Goal: Check status: Check status

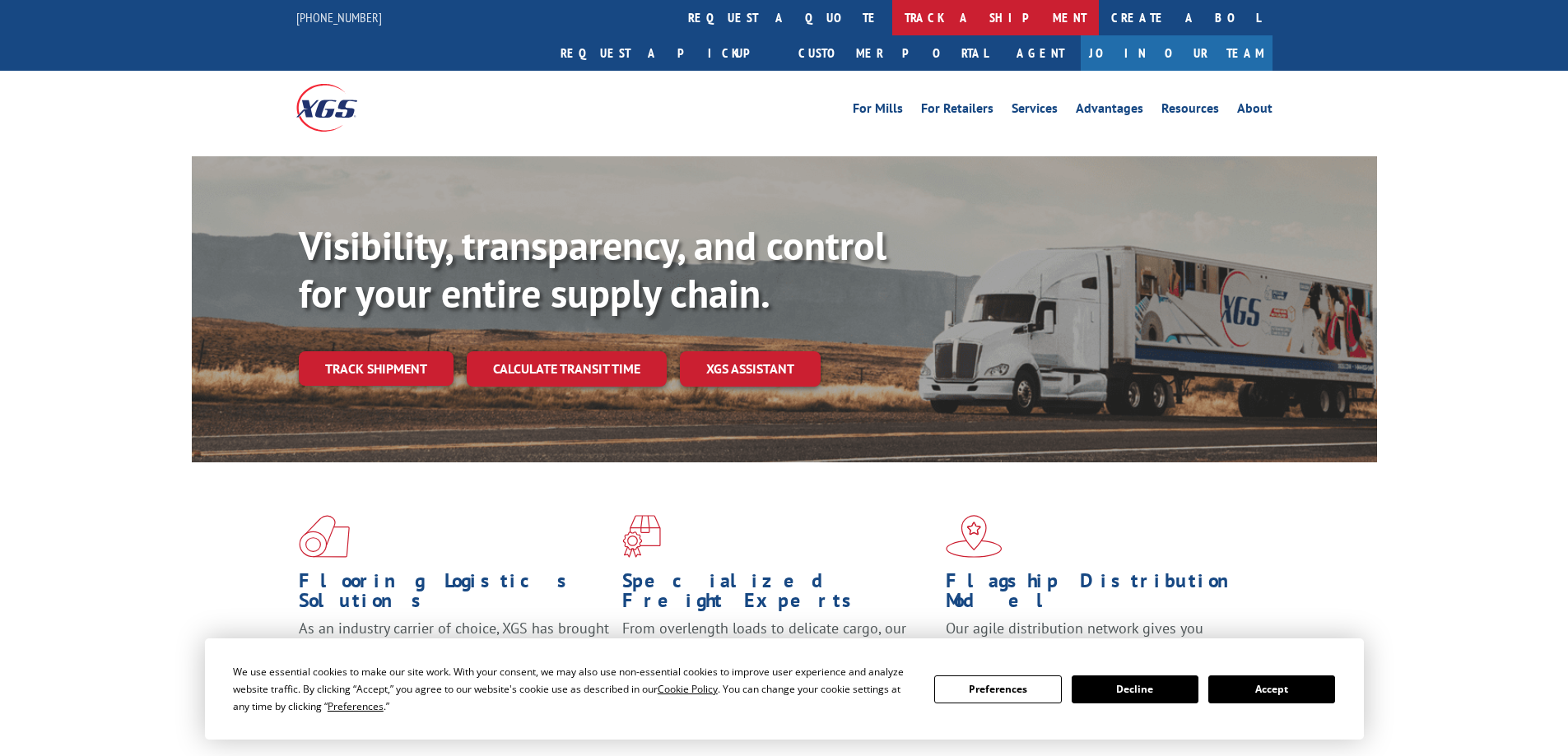
click at [893, 20] on link "track a shipment" at bounding box center [995, 18] width 207 height 35
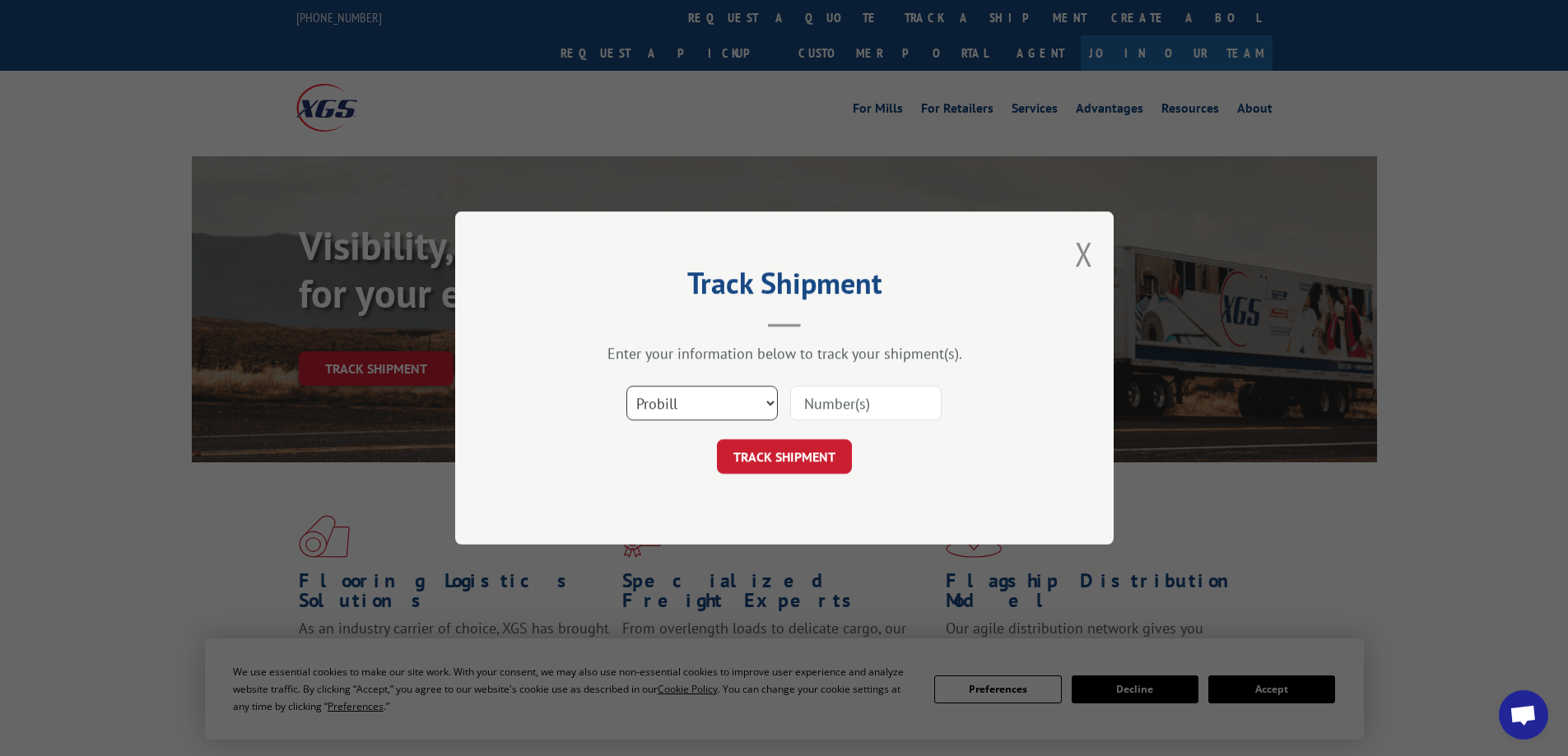
click at [711, 400] on select "Select category... Probill BOL PO" at bounding box center [702, 403] width 151 height 34
select select "bol"
click at [626, 386] on select "Select category... Probill BOL PO" at bounding box center [702, 403] width 151 height 34
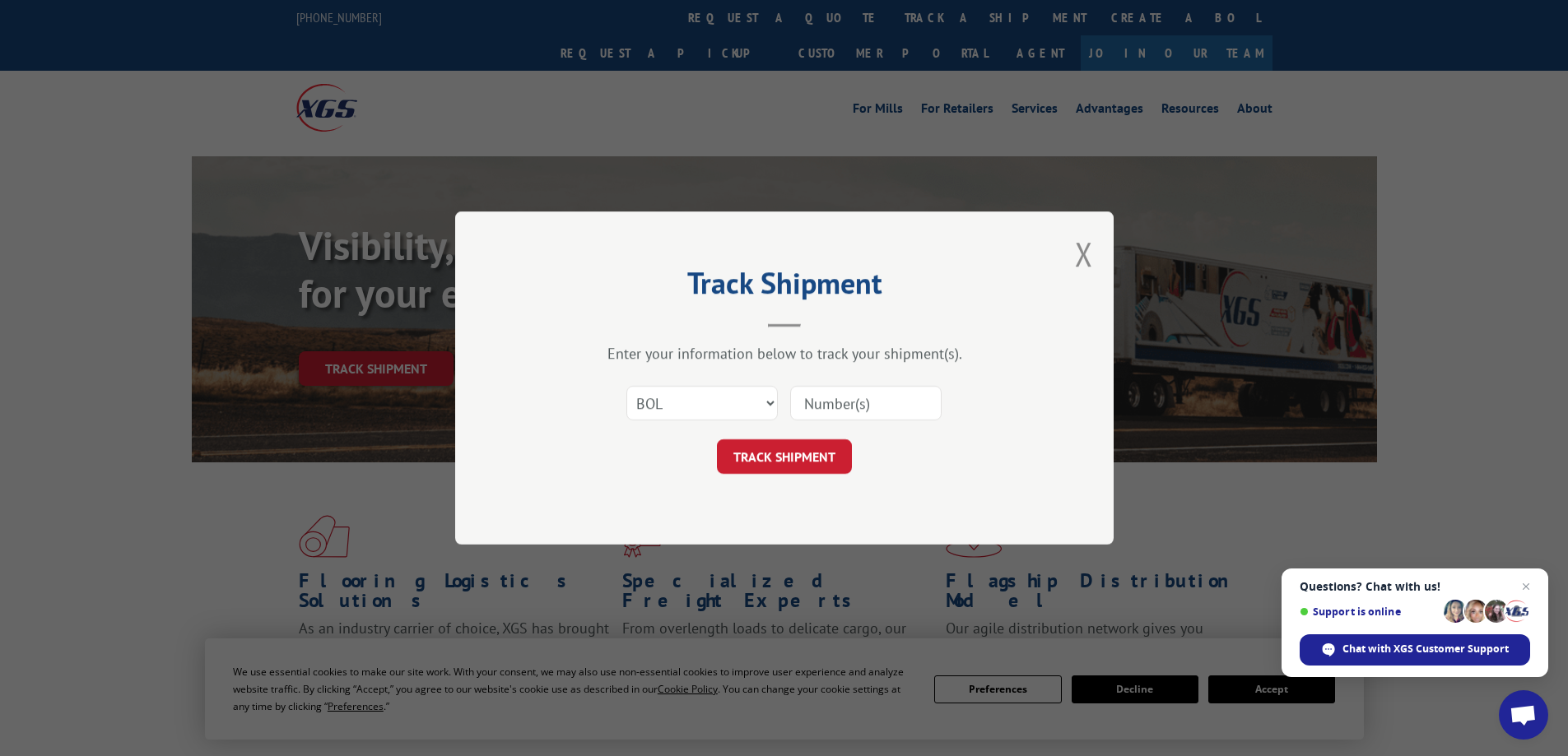
click at [861, 396] on input at bounding box center [866, 403] width 151 height 34
paste input "7043968"
type input "7043968"
click at [717, 440] on button "TRACK SHIPMENT" at bounding box center [784, 456] width 135 height 34
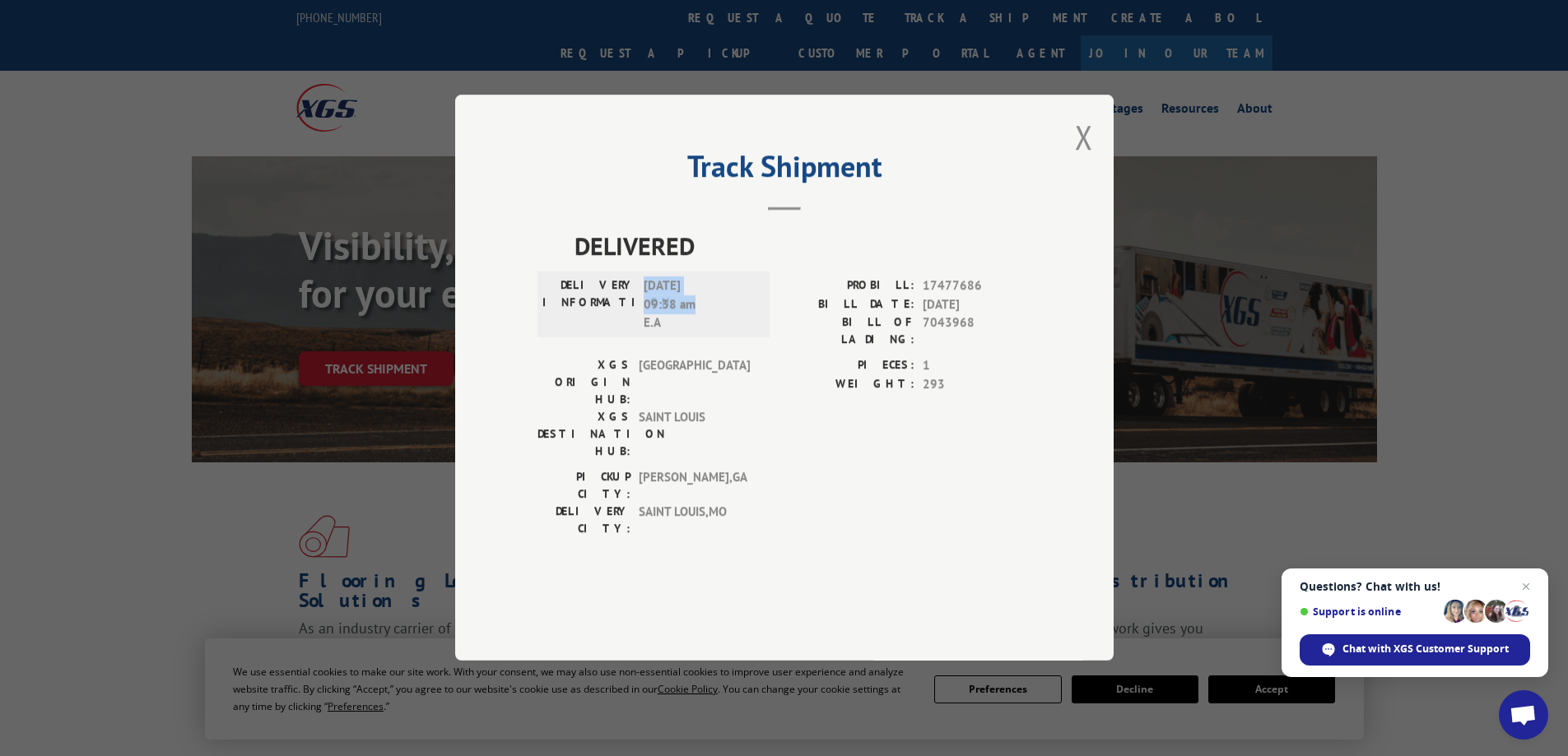
drag, startPoint x: 703, startPoint y: 354, endPoint x: 644, endPoint y: 328, distance: 64.5
click at [644, 328] on span "[DATE] 09:38 am E.A" at bounding box center [699, 305] width 111 height 56
copy span "[DATE] 09:38 am"
click at [1086, 159] on button "Close modal" at bounding box center [1083, 137] width 18 height 44
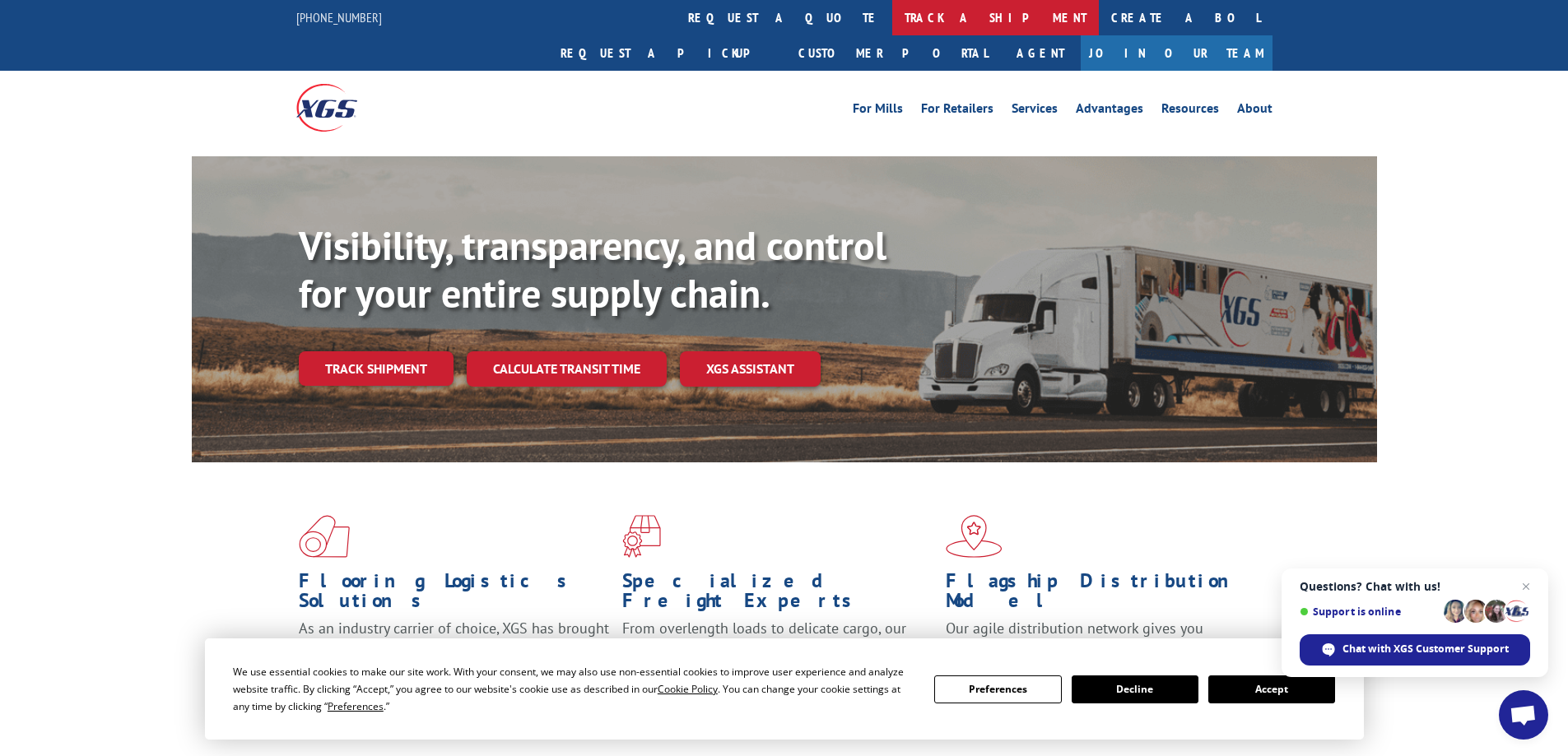
click at [893, 17] on link "track a shipment" at bounding box center [995, 18] width 207 height 35
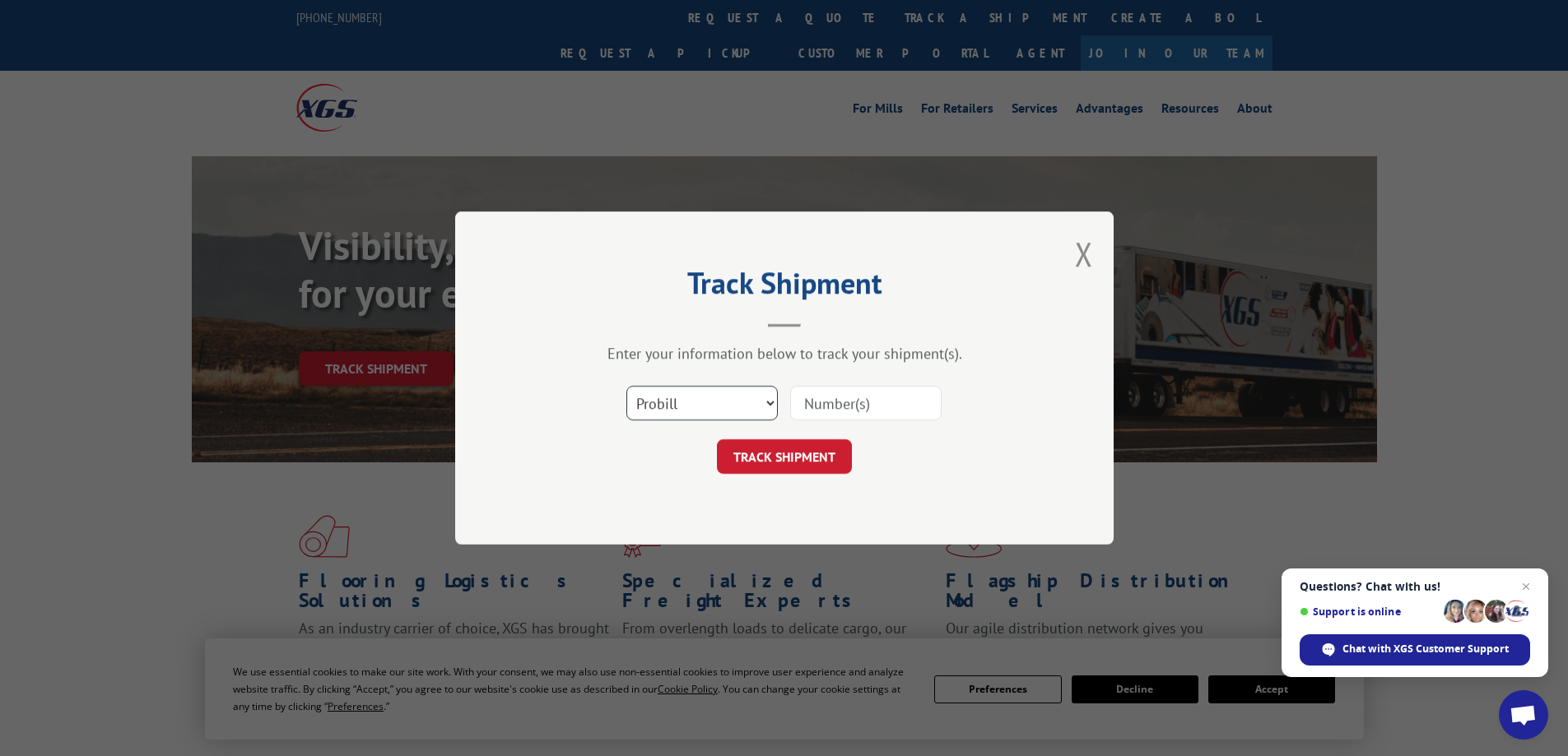
click at [681, 404] on select "Select category... Probill BOL PO" at bounding box center [702, 403] width 151 height 34
select select "bol"
click at [626, 386] on select "Select category... Probill BOL PO" at bounding box center [702, 403] width 151 height 34
click at [821, 405] on input at bounding box center [866, 403] width 151 height 34
paste input "7046067"
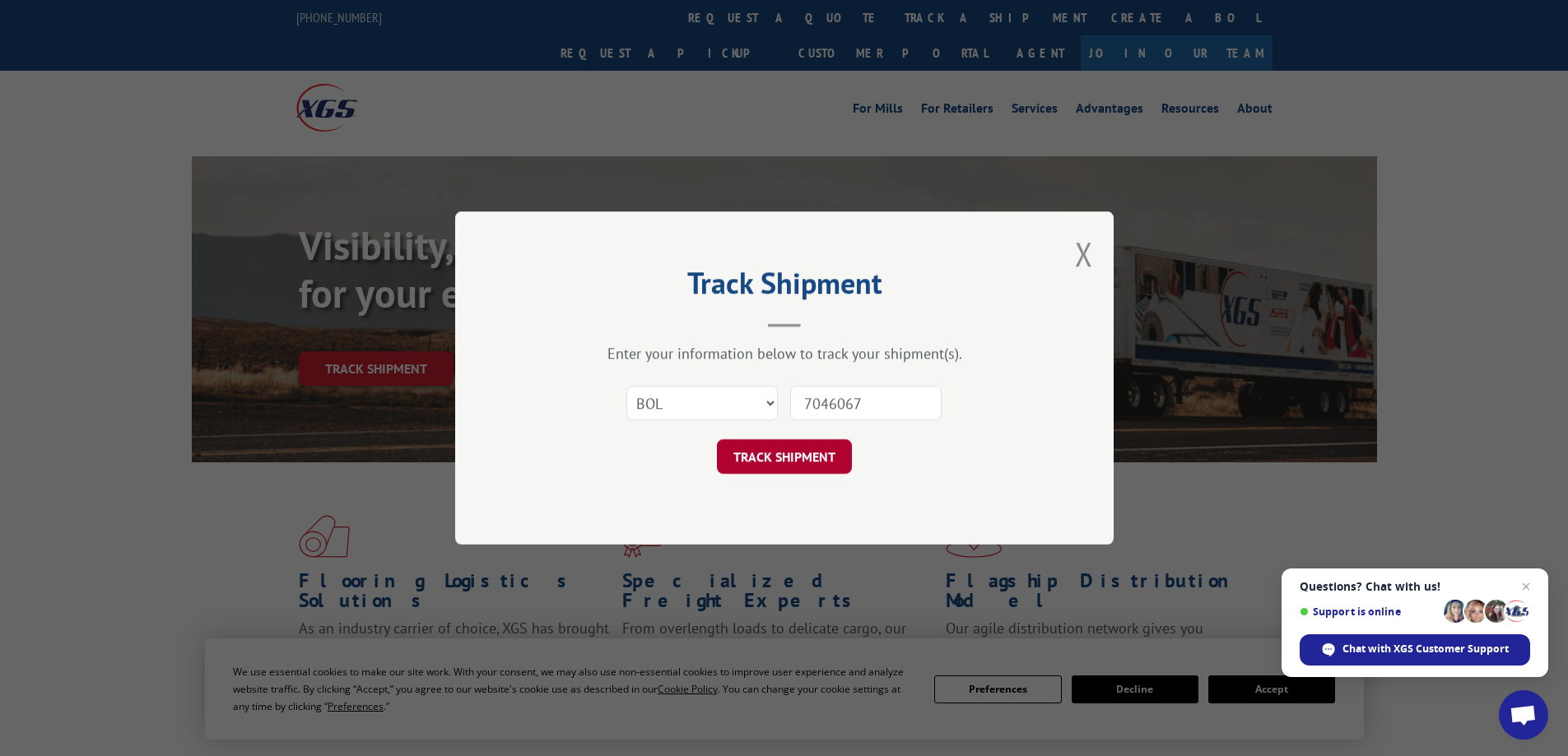
type input "7046067"
click at [806, 466] on button "TRACK SHIPMENT" at bounding box center [784, 456] width 135 height 34
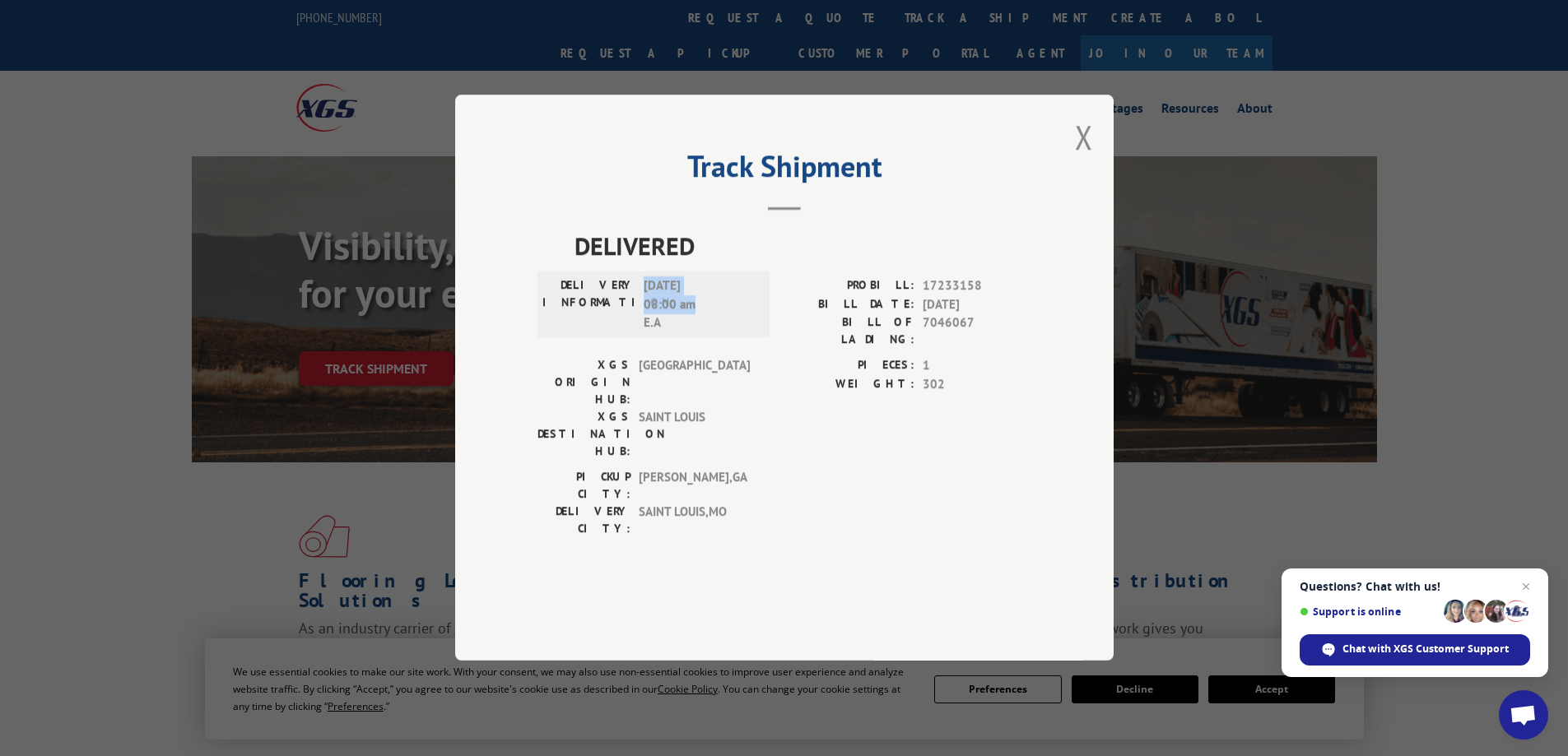
drag, startPoint x: 700, startPoint y: 353, endPoint x: 646, endPoint y: 339, distance: 55.8
click at [646, 333] on span "[DATE] 08:00 am E.A" at bounding box center [699, 305] width 111 height 56
copy span "[DATE] 08:00 am"
click at [1082, 159] on button "Close modal" at bounding box center [1083, 137] width 18 height 44
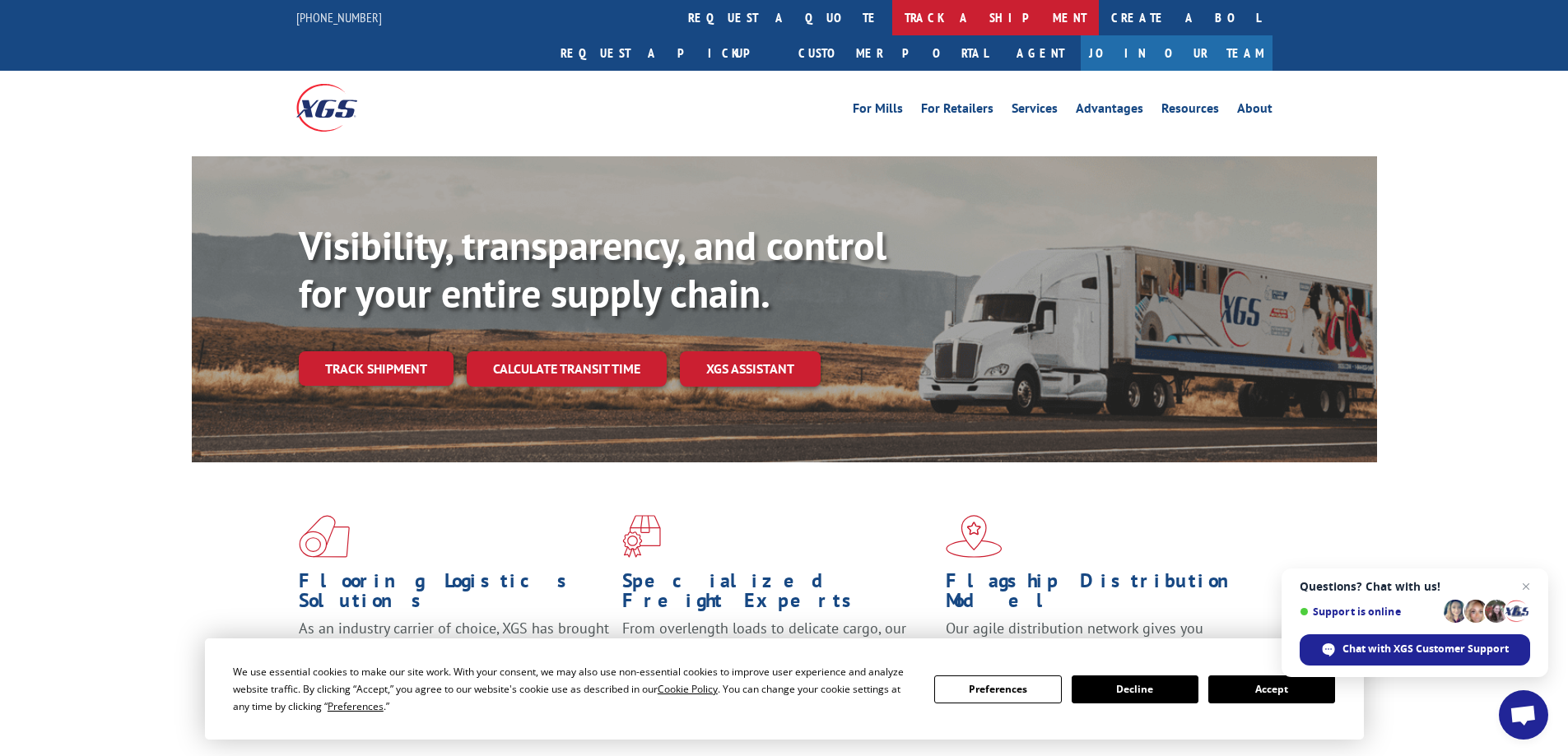
click at [893, 19] on link "track a shipment" at bounding box center [995, 18] width 207 height 35
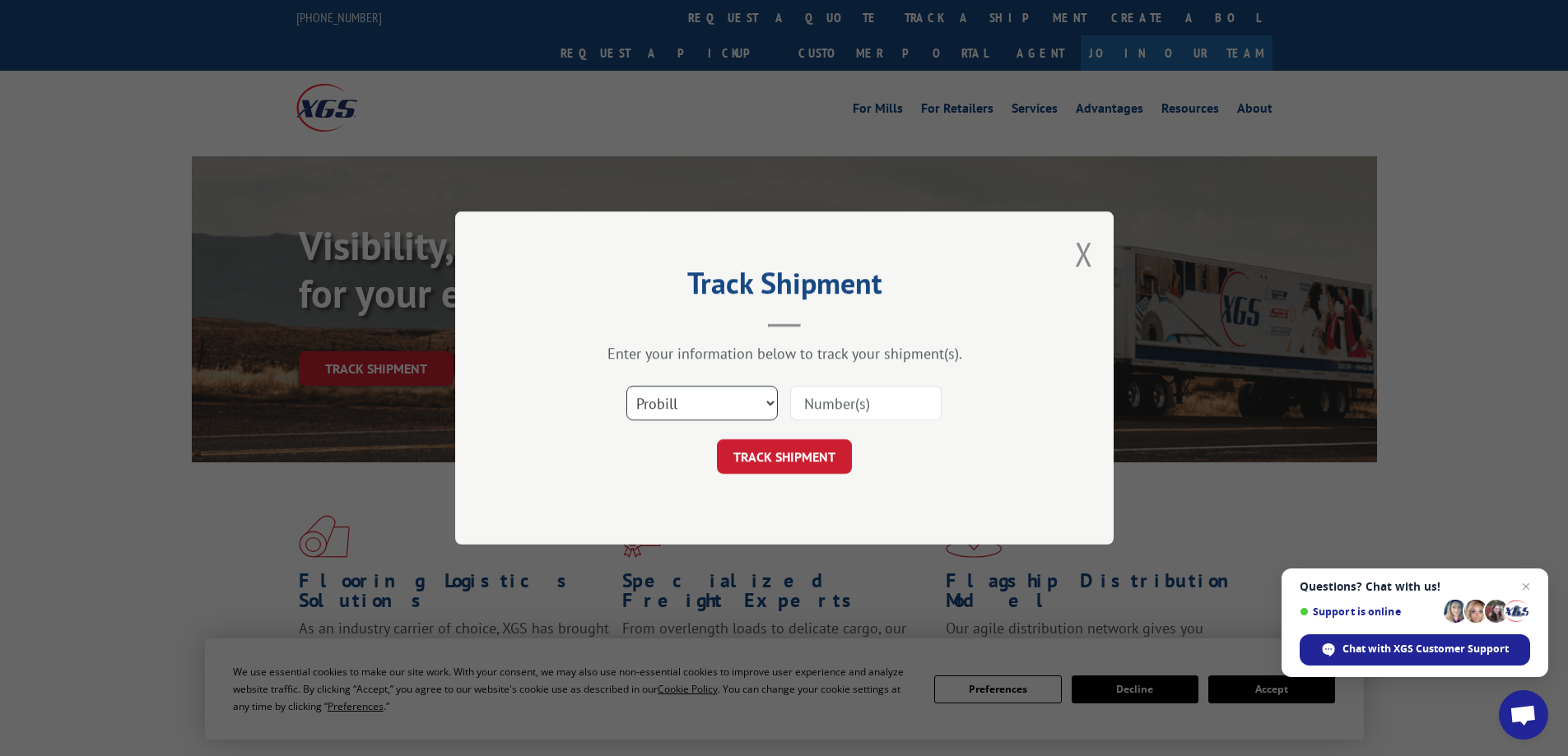
click at [689, 409] on select "Select category... Probill BOL PO" at bounding box center [702, 403] width 151 height 34
select select "bol"
click at [626, 386] on select "Select category... Probill BOL PO" at bounding box center [702, 403] width 151 height 34
click at [858, 410] on input at bounding box center [866, 403] width 151 height 34
paste input "5433284"
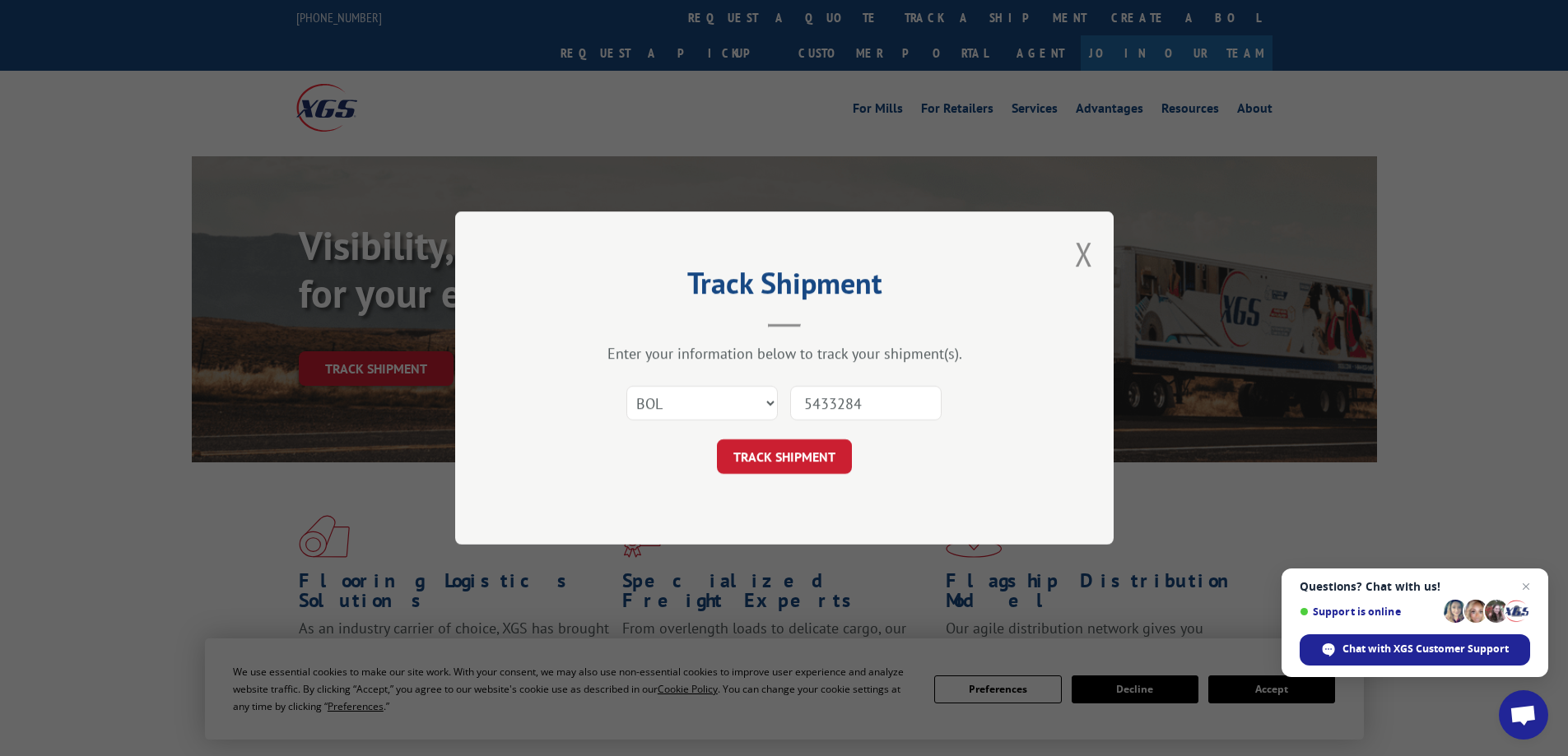
type input "5433284"
click at [717, 440] on button "TRACK SHIPMENT" at bounding box center [784, 456] width 135 height 34
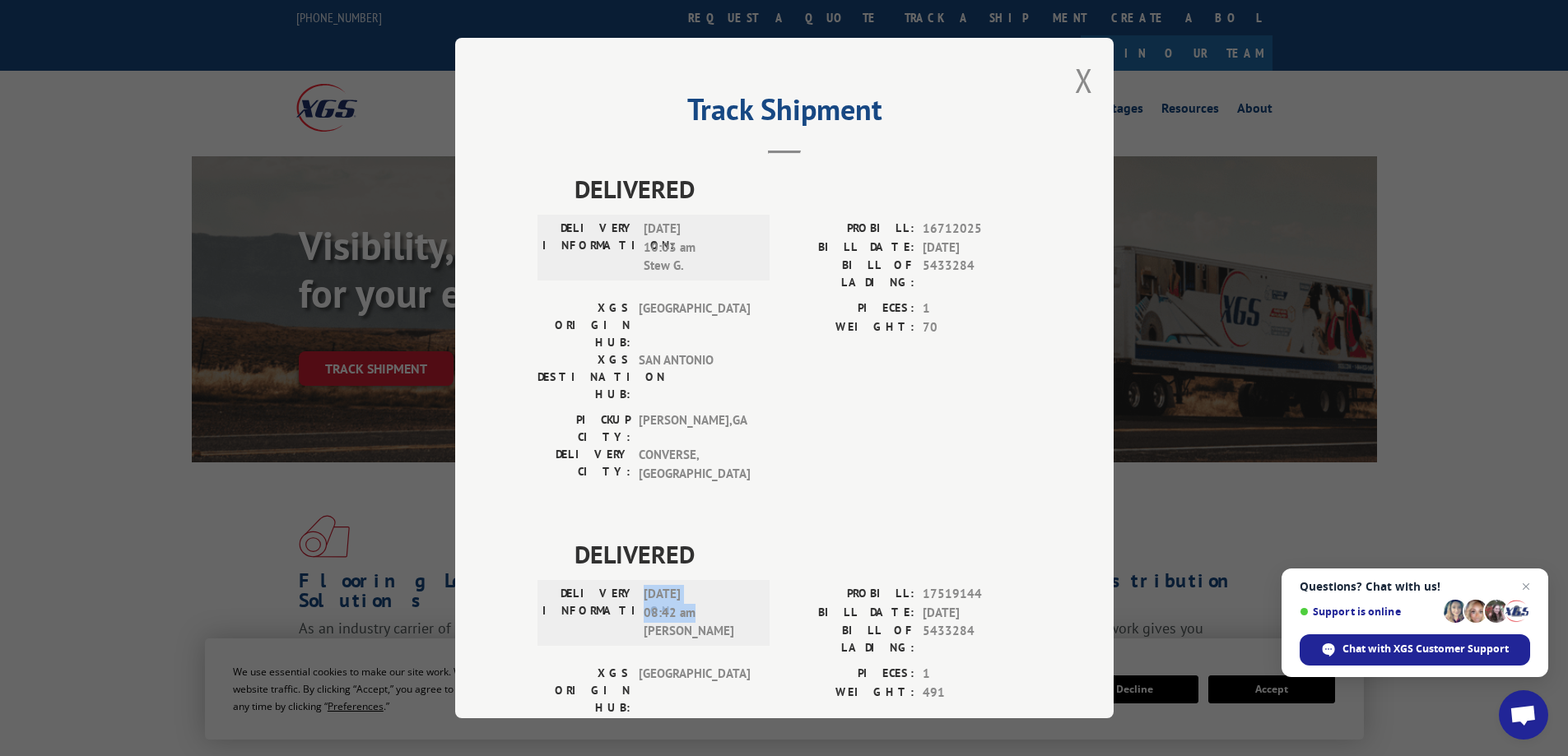
drag, startPoint x: 693, startPoint y: 517, endPoint x: 636, endPoint y: 498, distance: 60.1
click at [636, 585] on div "DELIVERY INFORMATION: [DATE] 08:42 am [PERSON_NAME]" at bounding box center [653, 613] width 222 height 56
copy span "[DATE] 08:42 am"
click at [1081, 80] on button "Close modal" at bounding box center [1083, 80] width 18 height 44
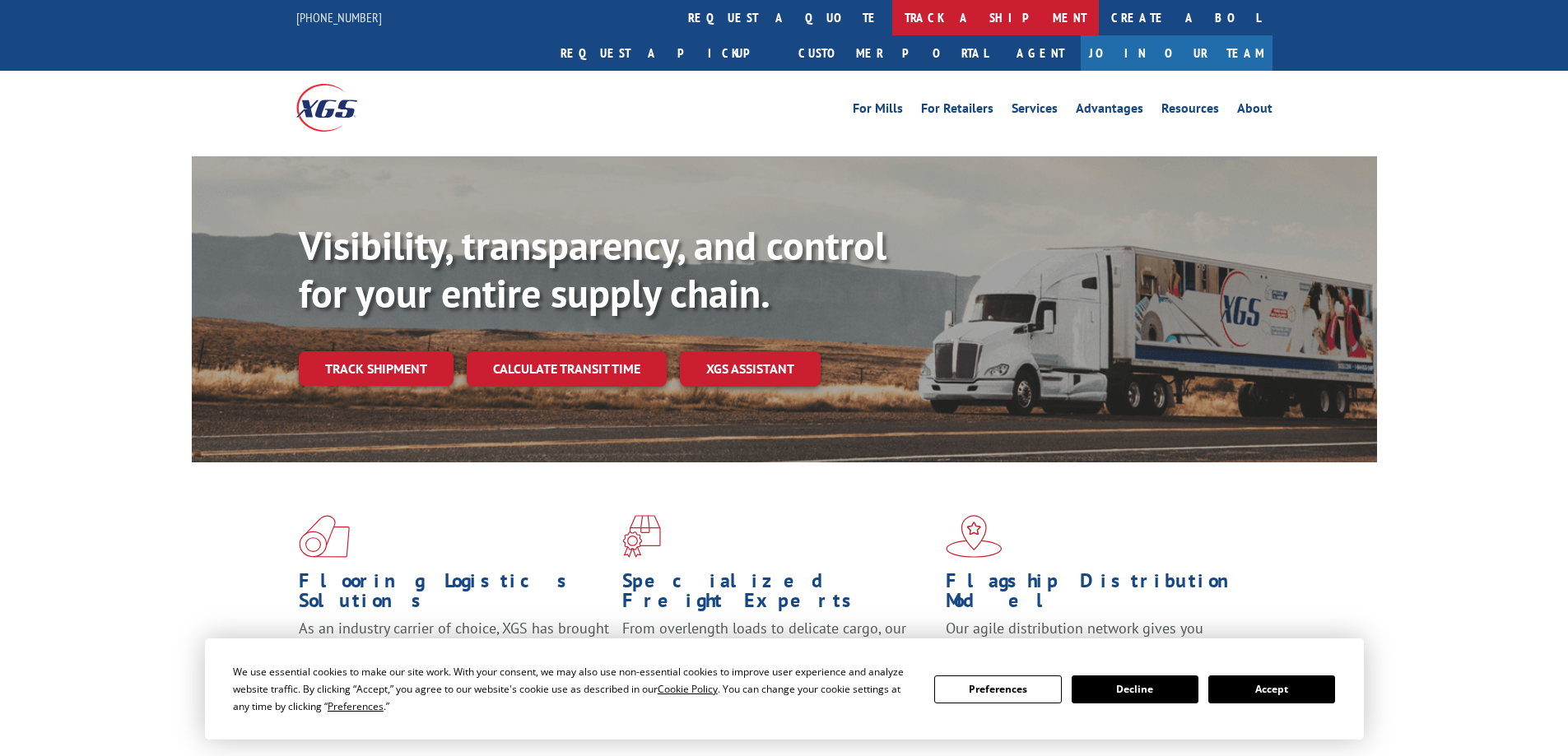
click at [893, 16] on link "track a shipment" at bounding box center [995, 18] width 207 height 35
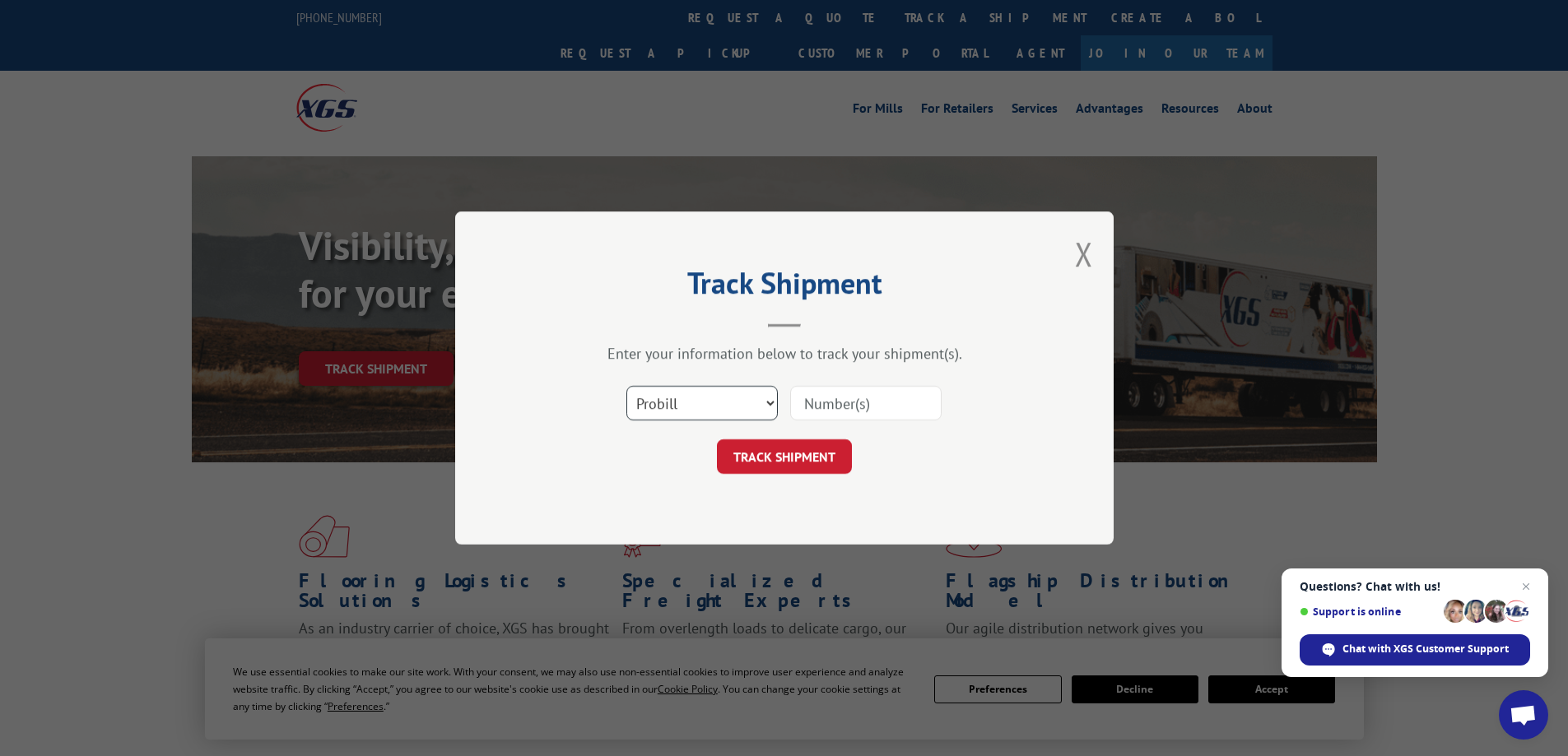
click at [700, 389] on select "Select category... Probill BOL PO" at bounding box center [702, 403] width 151 height 34
select select "bol"
click at [626, 386] on select "Select category... Probill BOL PO" at bounding box center [702, 403] width 151 height 34
click at [835, 413] on input at bounding box center [866, 403] width 151 height 34
paste input "5549084"
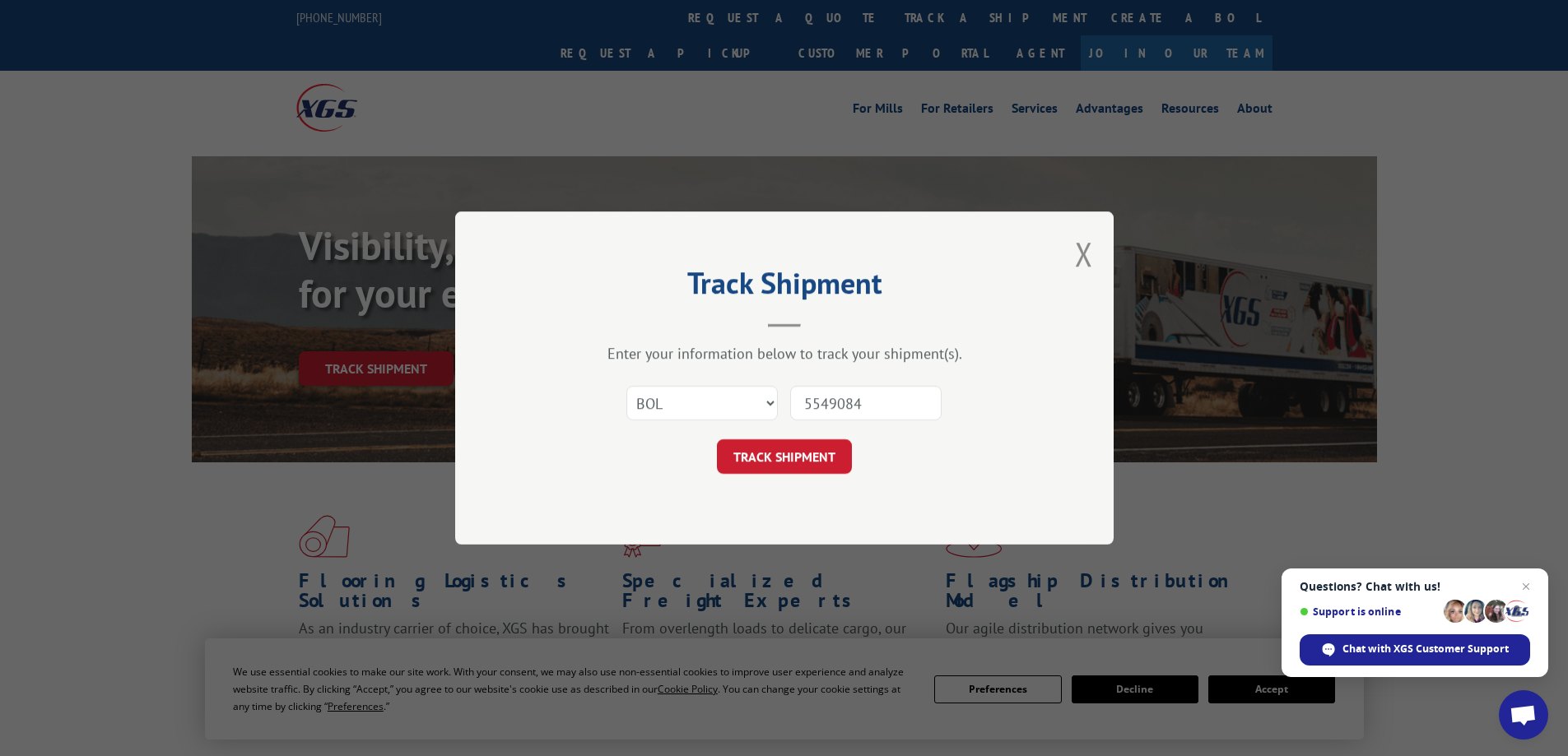
type input "5549084"
click at [717, 440] on button "TRACK SHIPMENT" at bounding box center [784, 456] width 135 height 34
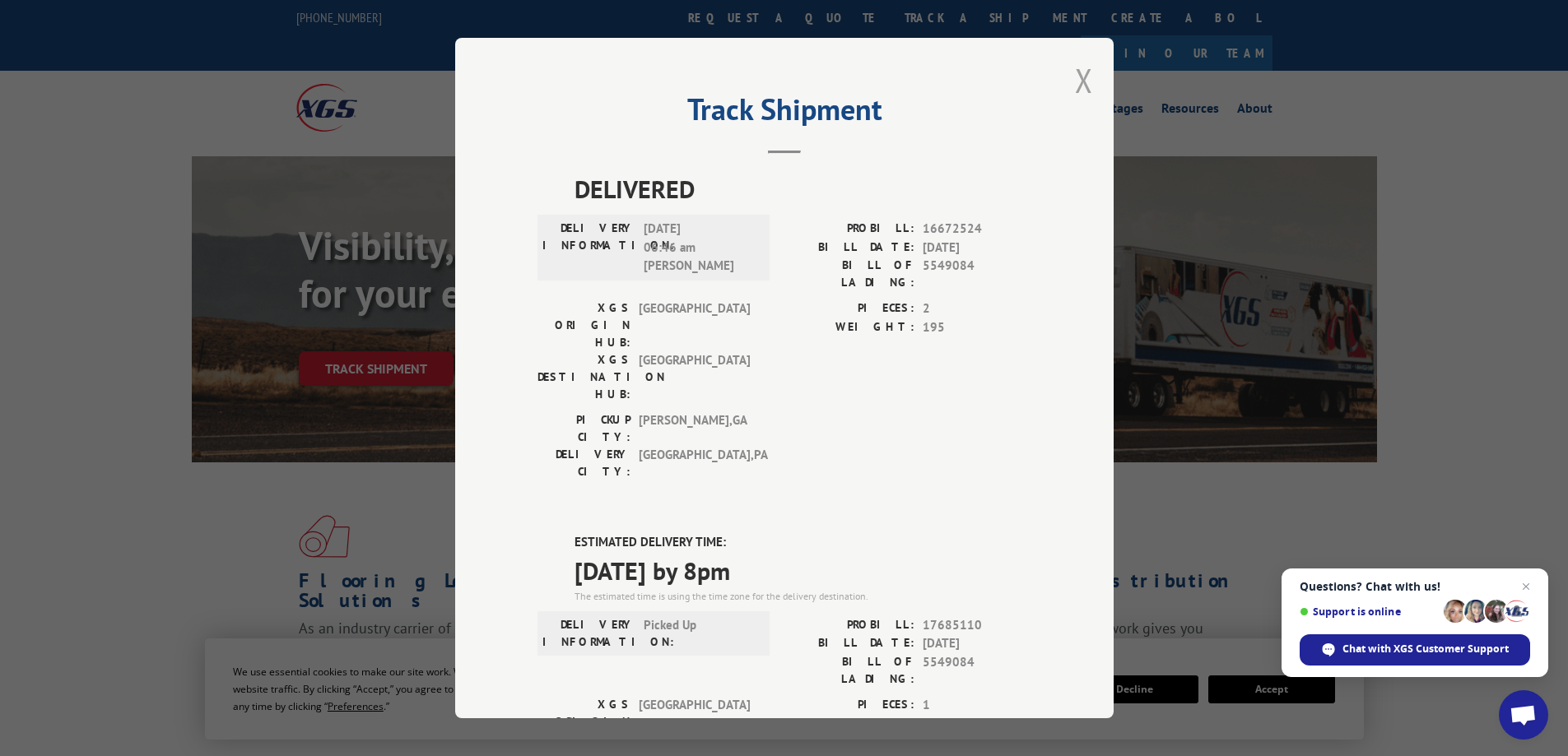
click at [1080, 81] on button "Close modal" at bounding box center [1083, 80] width 18 height 44
